Goal: Task Accomplishment & Management: Manage account settings

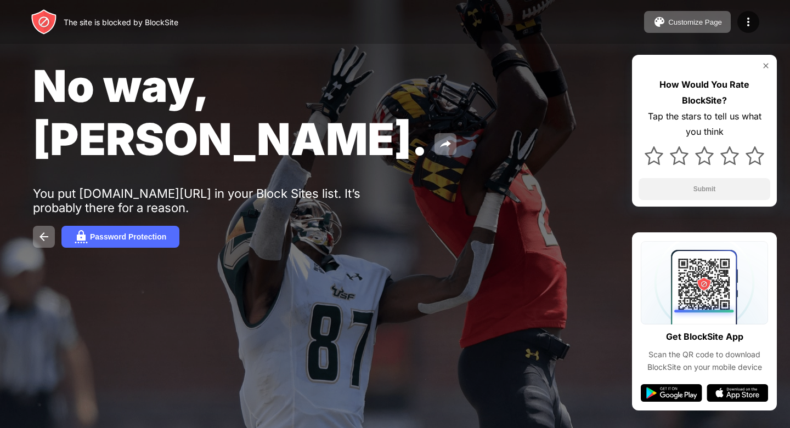
click at [173, 25] on div "The site is blocked by BlockSite" at bounding box center [121, 22] width 115 height 9
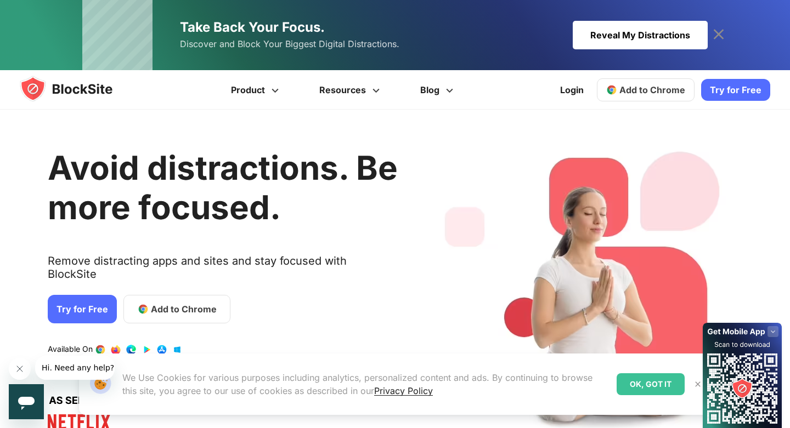
click at [651, 27] on div "Reveal My Distractions" at bounding box center [640, 35] width 135 height 29
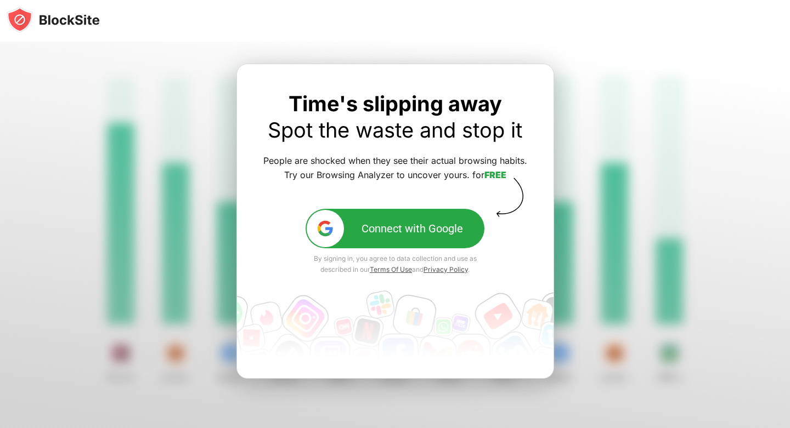
click at [605, 107] on div at bounding box center [395, 244] width 790 height 405
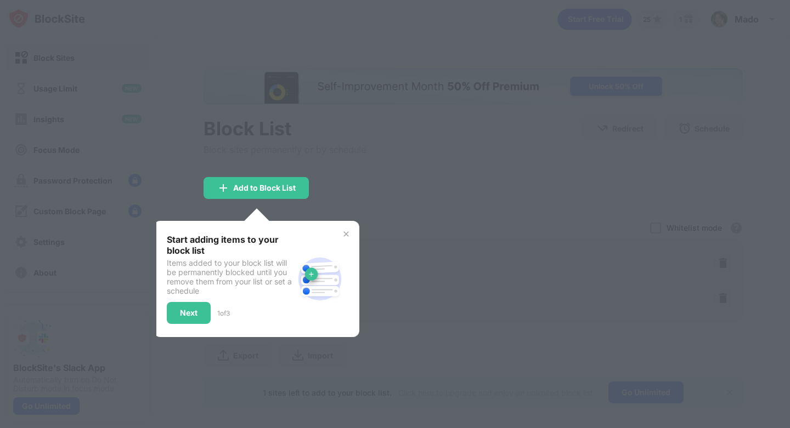
click at [452, 214] on div at bounding box center [395, 214] width 790 height 428
click at [195, 304] on div "Next" at bounding box center [189, 313] width 44 height 22
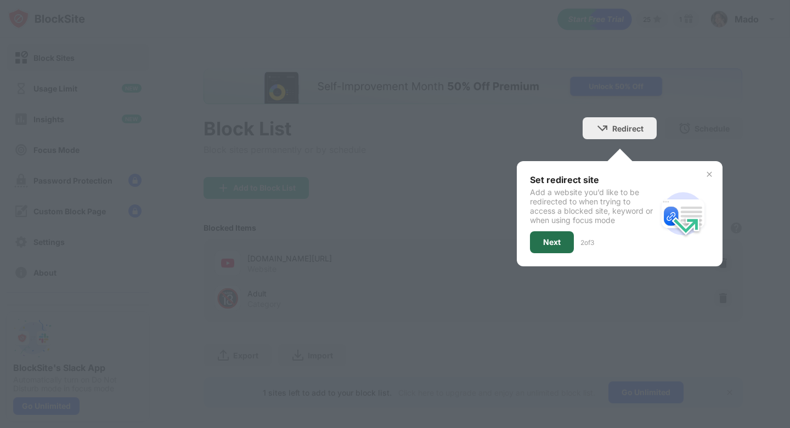
click at [561, 246] on div "Next" at bounding box center [552, 242] width 44 height 22
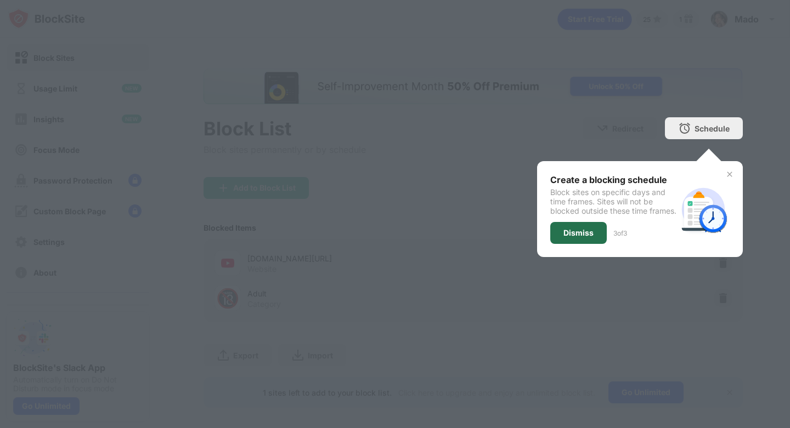
click at [588, 244] on div "Dismiss" at bounding box center [578, 233] width 56 height 22
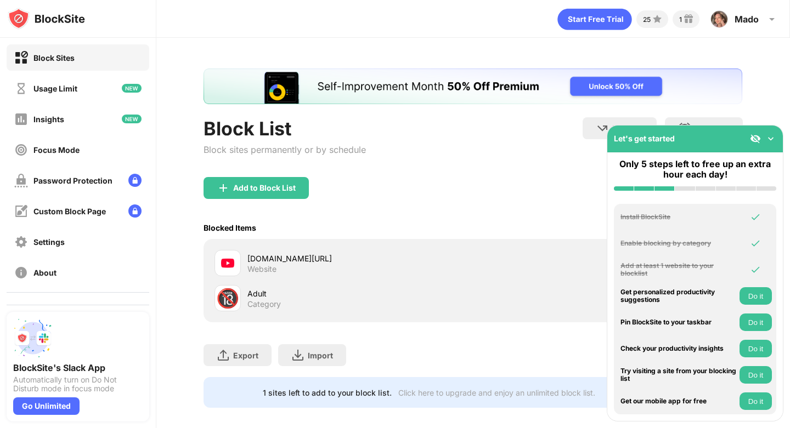
click at [773, 137] on img at bounding box center [770, 138] width 11 height 11
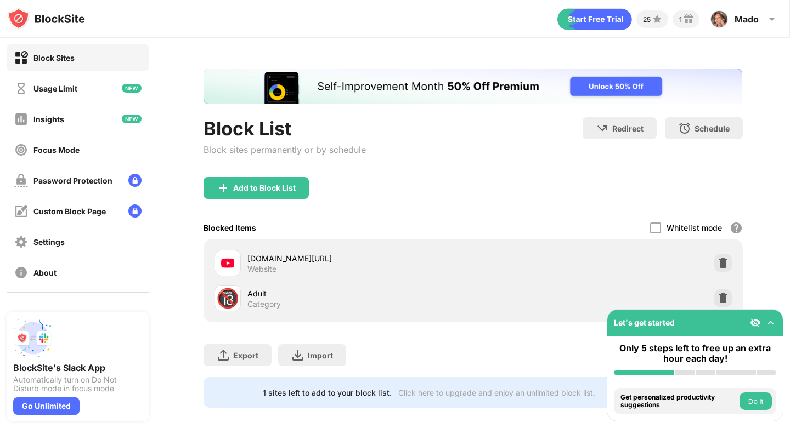
click at [771, 325] on img at bounding box center [770, 323] width 11 height 11
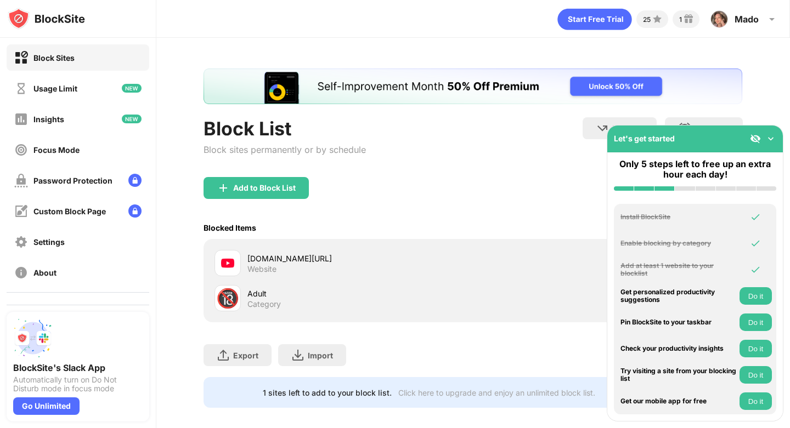
click at [771, 133] on img at bounding box center [770, 138] width 11 height 11
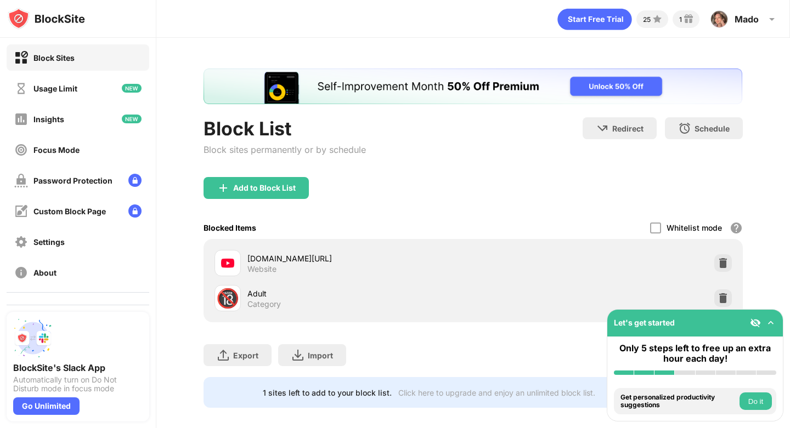
scroll to position [10, 0]
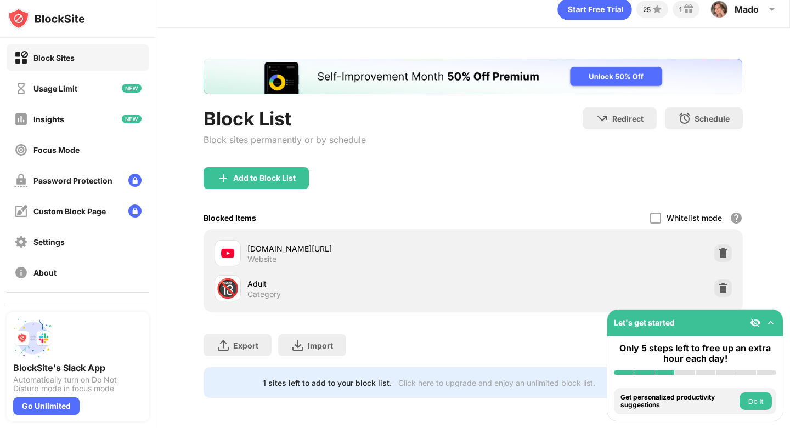
click at [254, 286] on div "Adult" at bounding box center [359, 284] width 225 height 12
click at [259, 295] on div "Category" at bounding box center [263, 295] width 33 height 10
click at [721, 289] on img at bounding box center [722, 288] width 11 height 11
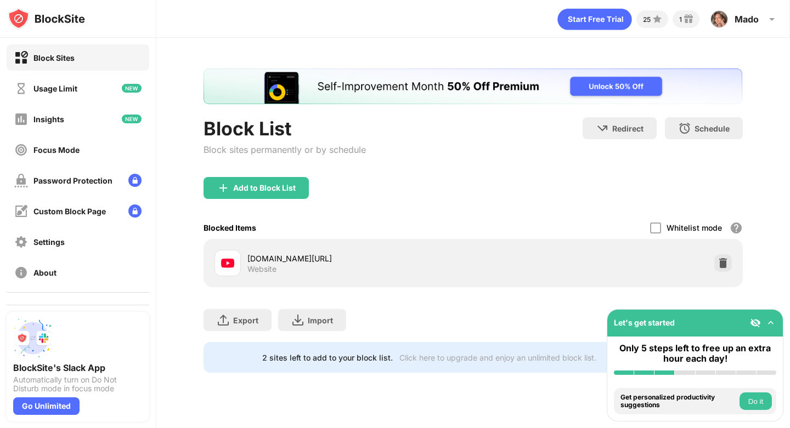
scroll to position [0, 0]
click at [275, 188] on div "Add to Block List" at bounding box center [264, 188] width 63 height 9
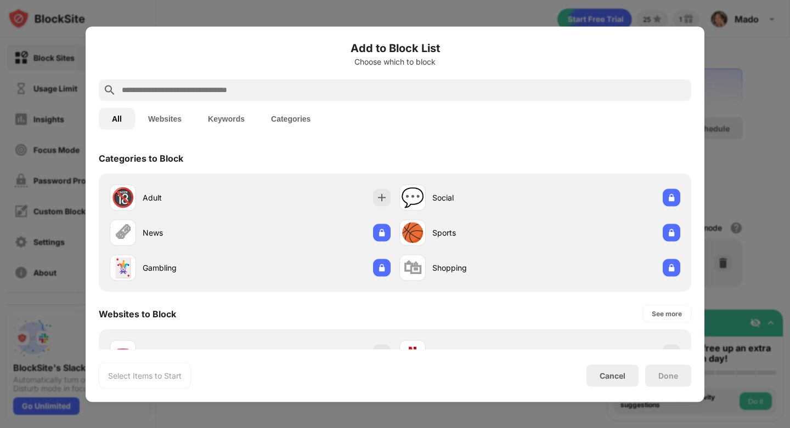
click at [285, 94] on input "text" at bounding box center [404, 89] width 566 height 13
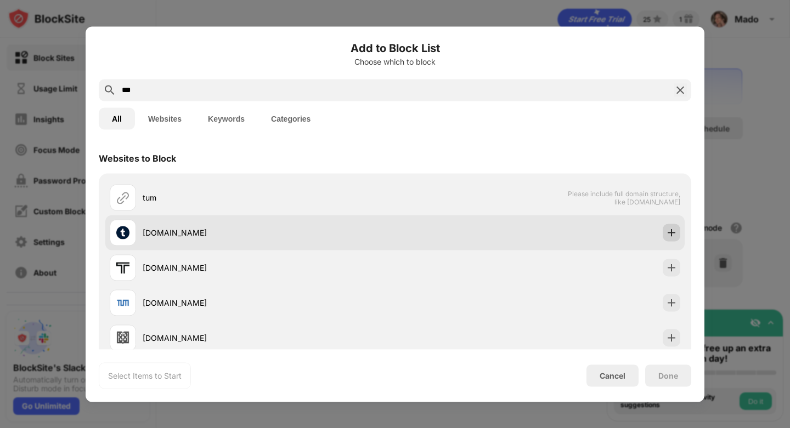
type input "***"
click at [669, 235] on img at bounding box center [671, 232] width 11 height 11
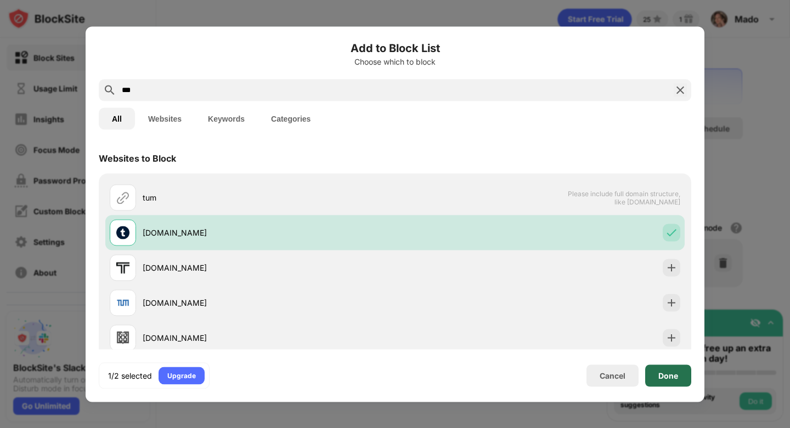
click at [671, 377] on div "Done" at bounding box center [668, 375] width 20 height 9
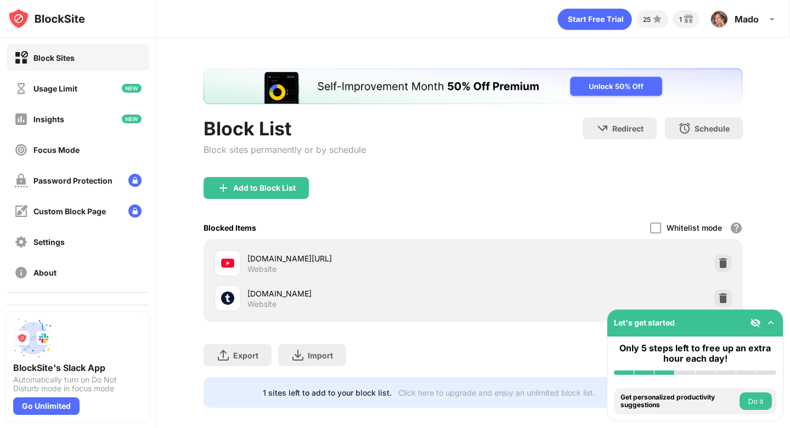
scroll to position [10, 0]
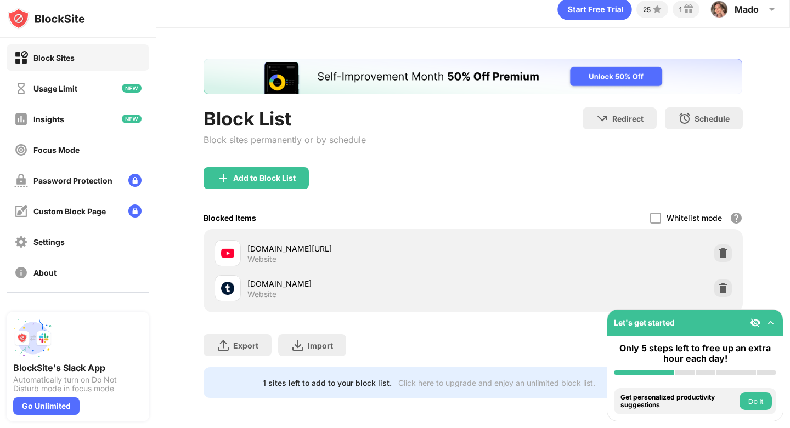
click at [771, 321] on img at bounding box center [770, 323] width 11 height 11
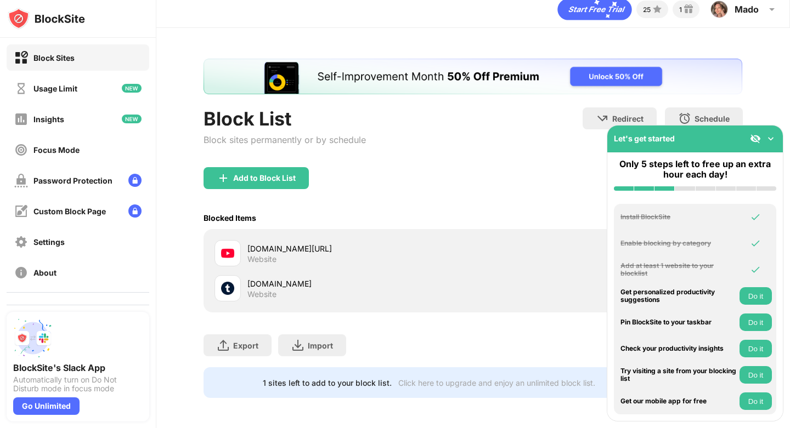
click at [752, 295] on button "Do it" at bounding box center [755, 296] width 32 height 18
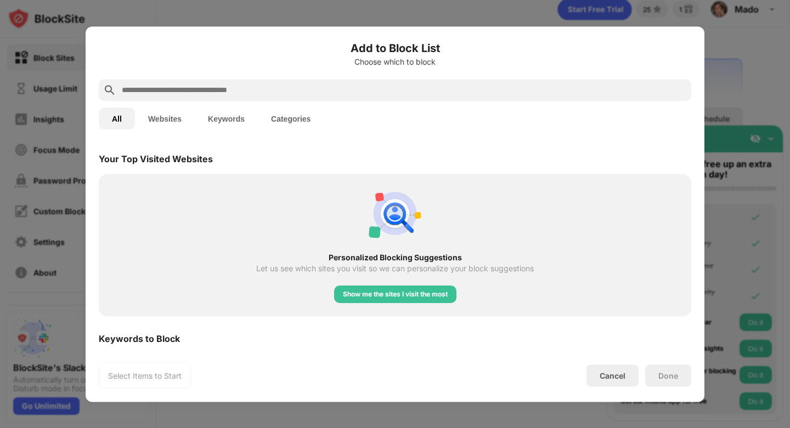
scroll to position [382, 0]
click at [426, 297] on div "Show me the sites I visit the most" at bounding box center [395, 293] width 105 height 11
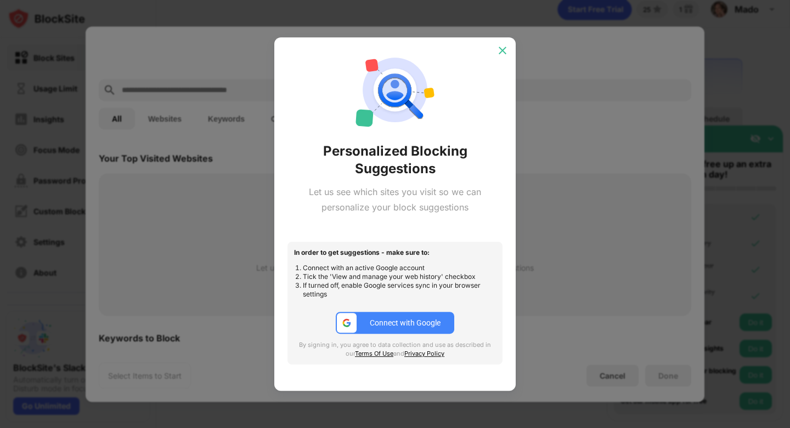
click at [498, 43] on div at bounding box center [503, 51] width 18 height 18
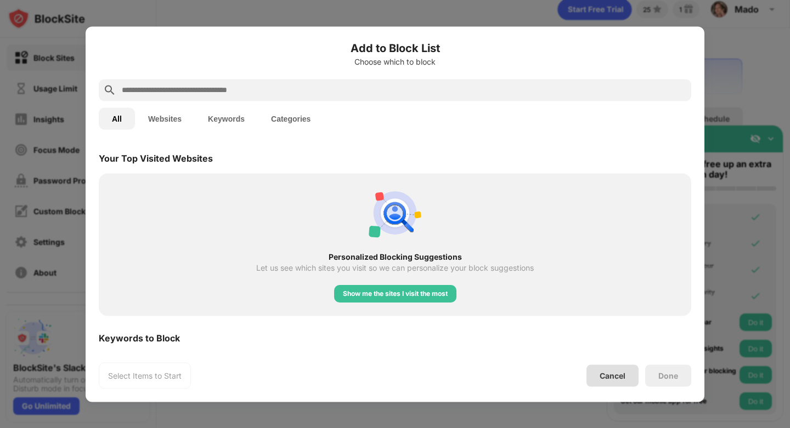
click at [608, 377] on div "Cancel" at bounding box center [612, 375] width 26 height 9
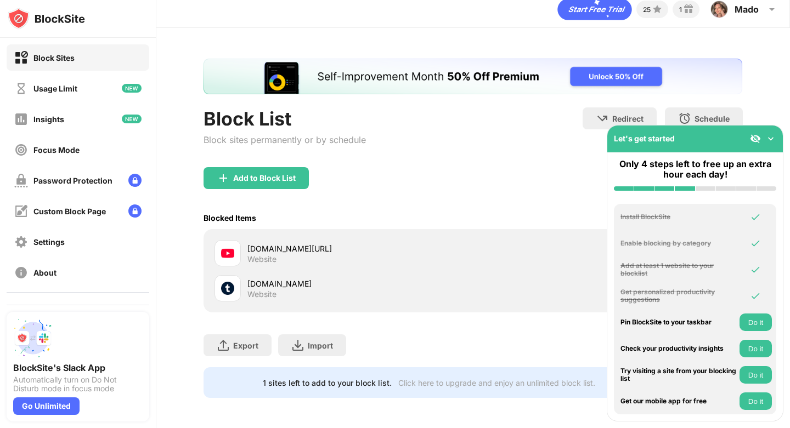
click at [740, 368] on div "Try visiting a site from your blocking list Do it" at bounding box center [695, 375] width 162 height 18
click at [745, 369] on button "Do it" at bounding box center [755, 375] width 32 height 18
click at [550, 307] on div "youtube.com/shorts Website tumblr.com Website" at bounding box center [472, 270] width 539 height 83
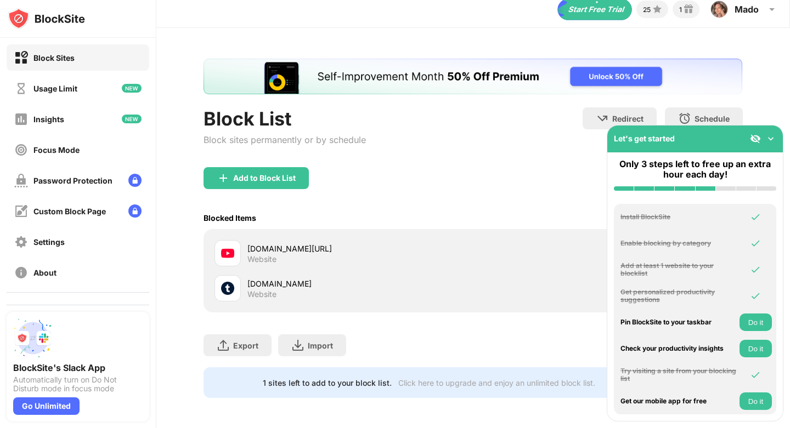
click at [769, 140] on img at bounding box center [770, 138] width 11 height 11
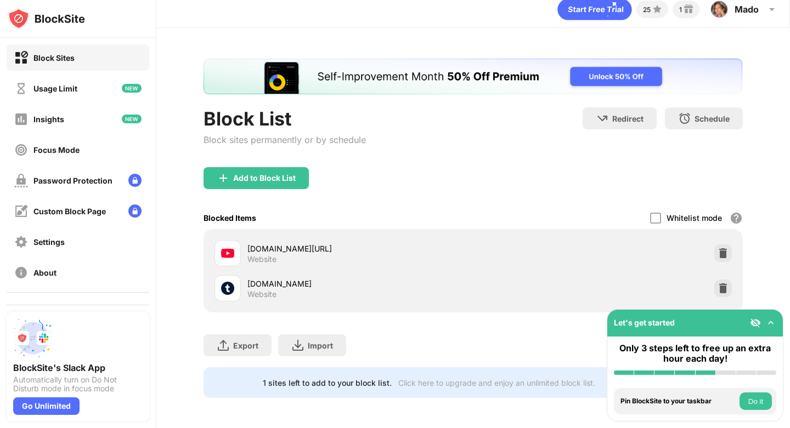
scroll to position [0, 0]
